Goal: Task Accomplishment & Management: Complete application form

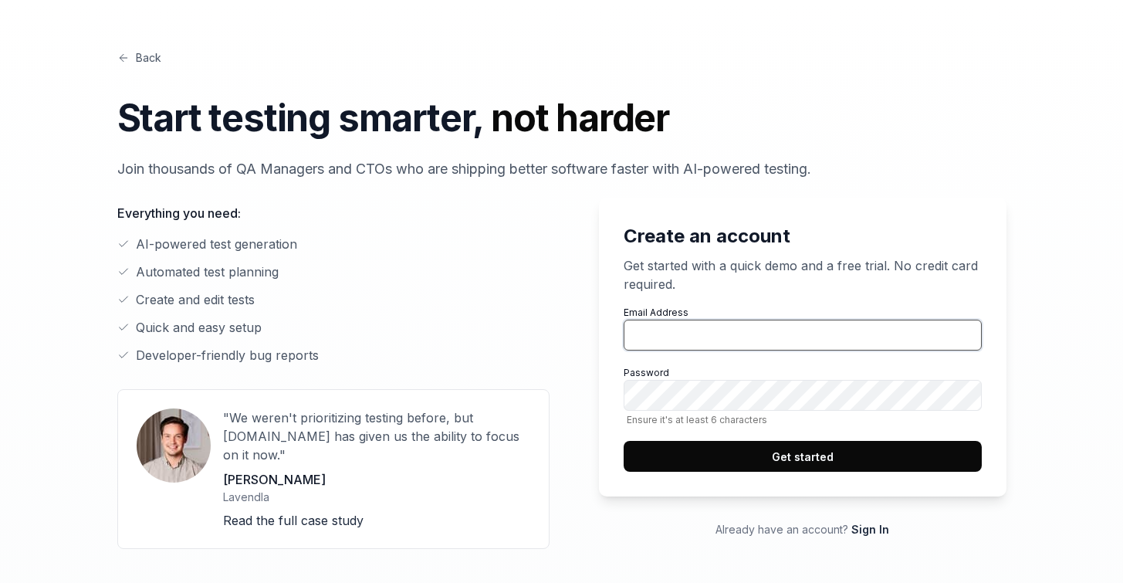
click at [705, 331] on input "Email Address" at bounding box center [803, 334] width 358 height 31
type input "[PERSON_NAME][EMAIL_ADDRESS][DOMAIN_NAME]"
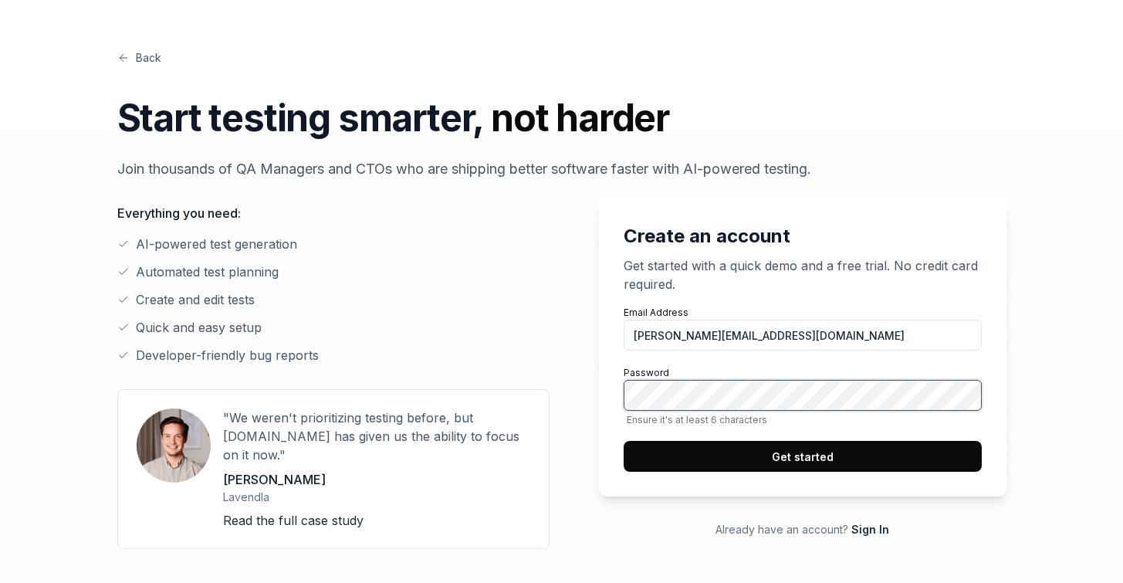
click at [614, 394] on div "Create an account Get started with a quick demo and a free trial. No credit car…" at bounding box center [802, 347] width 407 height 299
click at [617, 397] on div "Create an account Get started with a quick demo and a free trial. No credit car…" at bounding box center [802, 347] width 407 height 299
click at [608, 401] on div "Create an account Get started with a quick demo and a free trial. No credit car…" at bounding box center [802, 347] width 407 height 299
click at [800, 462] on button "Get started" at bounding box center [803, 456] width 358 height 31
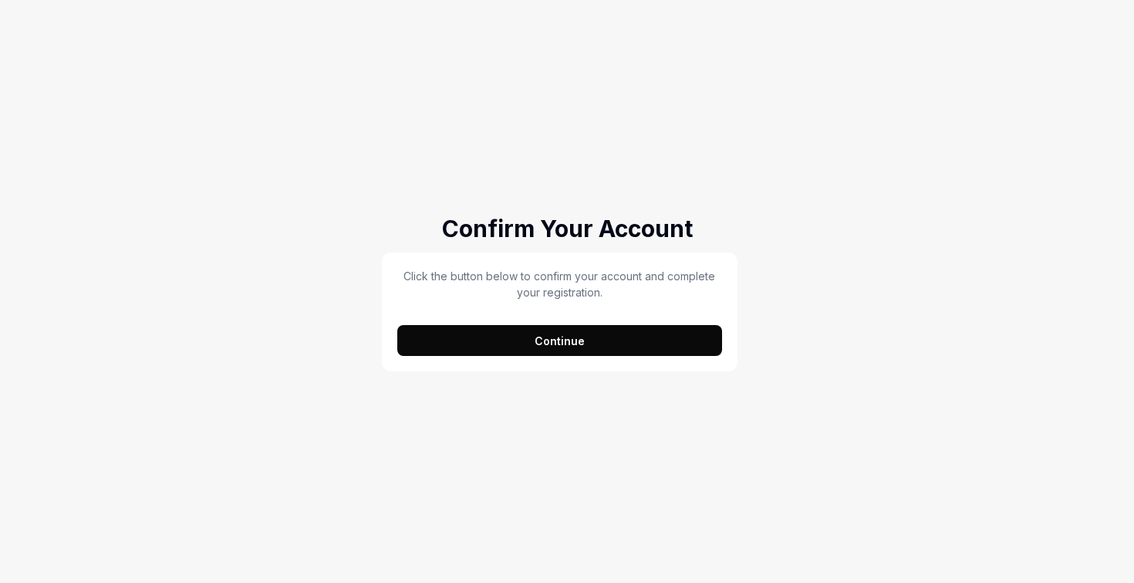
click at [590, 346] on button "Continue" at bounding box center [559, 340] width 325 height 31
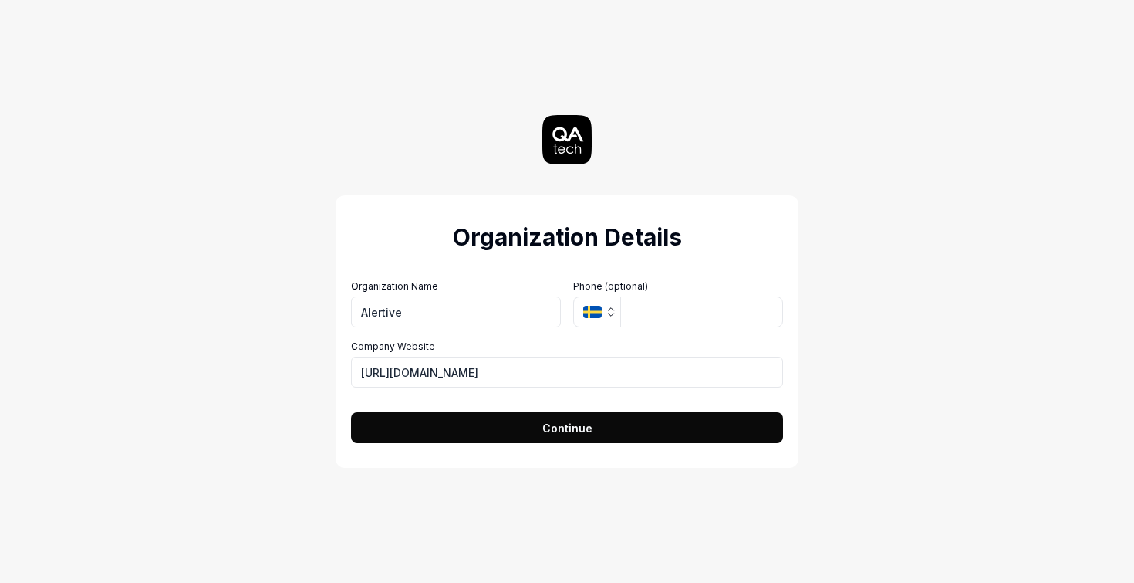
type input "Alertive"
click at [256, 374] on div "Organization Details Organization Name Alertive Organization Logo (Square minim…" at bounding box center [566, 291] width 691 height 583
click at [589, 426] on span "Continue" at bounding box center [568, 428] width 50 height 16
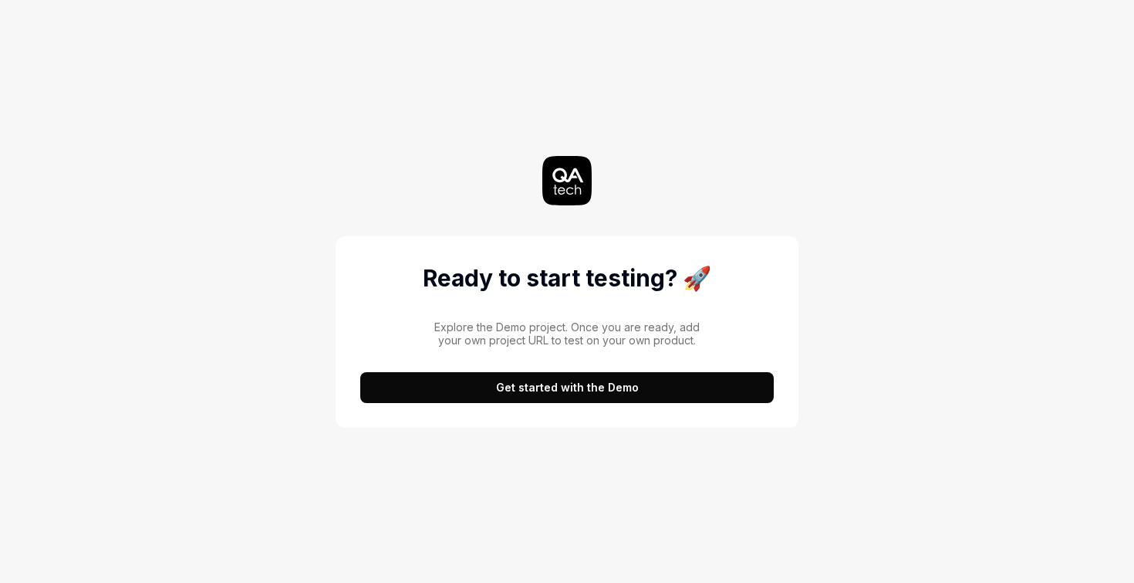
click at [580, 389] on button "Get started with the Demo" at bounding box center [567, 387] width 414 height 31
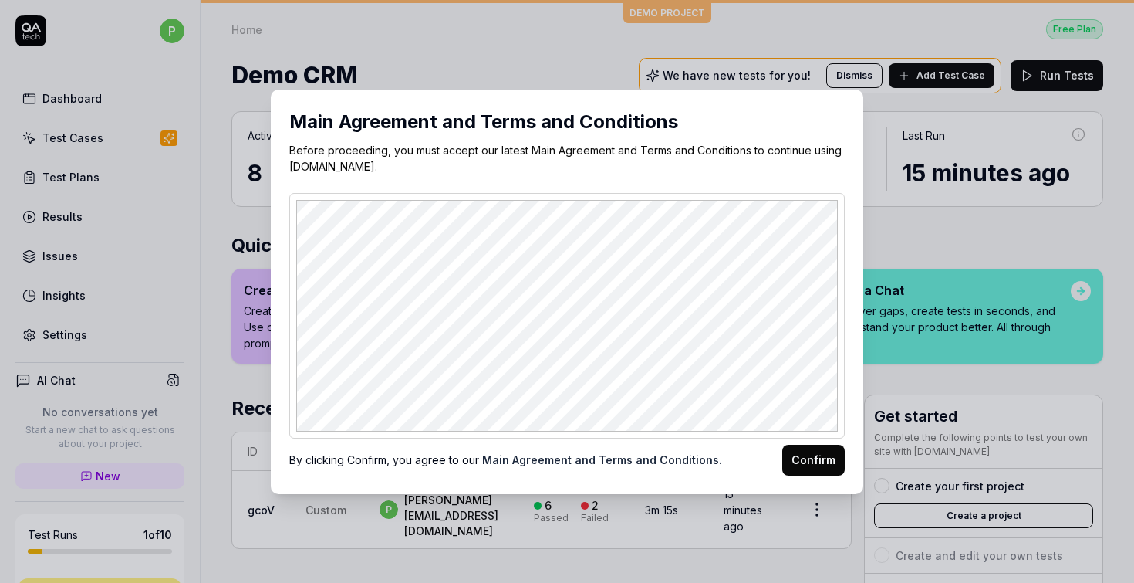
click at [827, 460] on button "Confirm" at bounding box center [813, 459] width 63 height 31
